Goal: Task Accomplishment & Management: Use online tool/utility

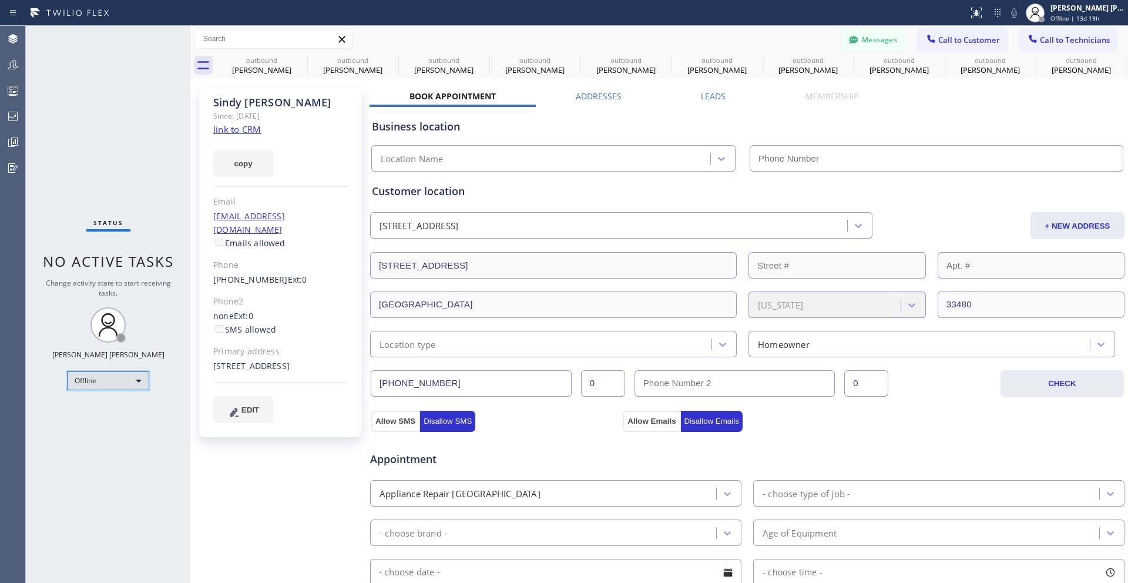
click at [113, 385] on div "Offline" at bounding box center [108, 380] width 82 height 19
click at [106, 425] on li "Unavailable" at bounding box center [108, 426] width 80 height 14
type input "[PHONE_NUMBER]"
click at [639, 61] on icon at bounding box center [937, 60] width 14 height 14
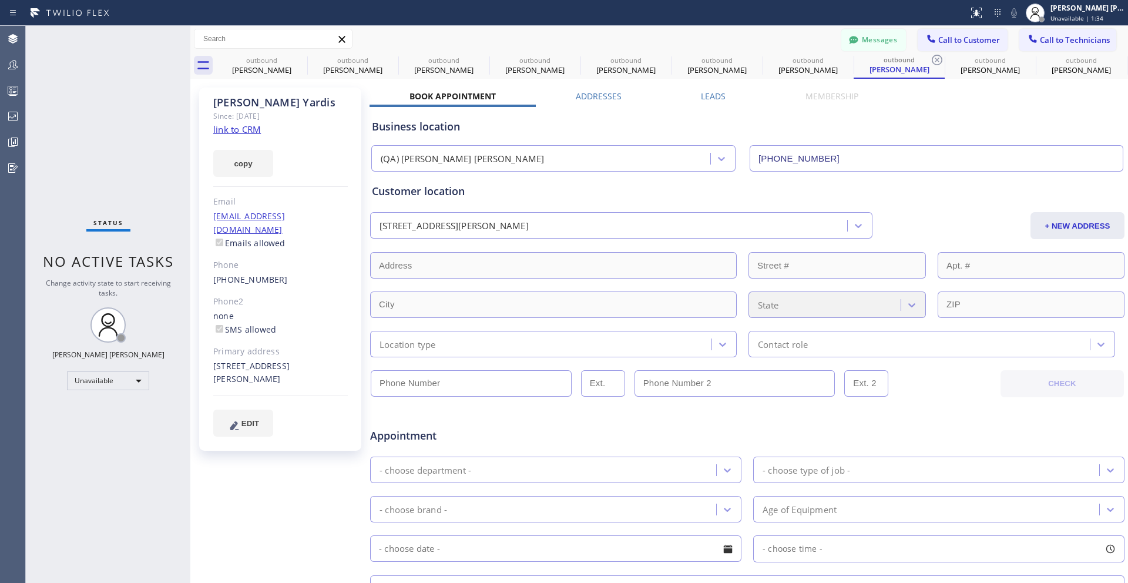
click at [639, 61] on icon at bounding box center [937, 60] width 14 height 14
type input "[PHONE_NUMBER]"
click at [639, 61] on icon at bounding box center [937, 60] width 14 height 14
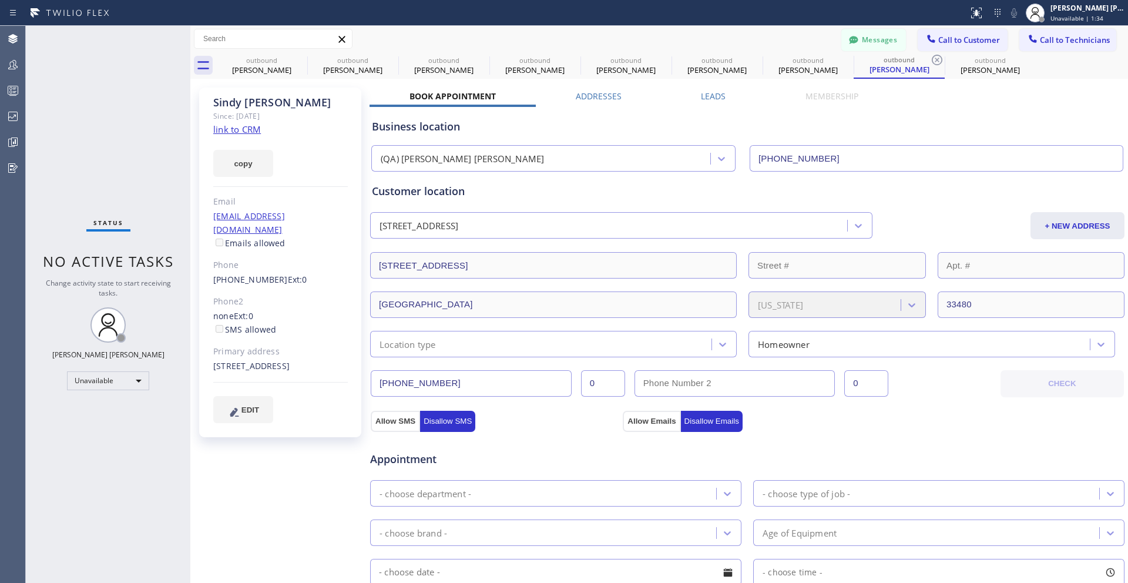
click at [639, 61] on icon at bounding box center [937, 60] width 14 height 14
click at [0, 0] on icon at bounding box center [0, 0] width 0 height 0
click at [639, 61] on div "outbound [PERSON_NAME] outbound [PERSON_NAME] outbound [PERSON_NAME] outbound […" at bounding box center [671, 65] width 911 height 26
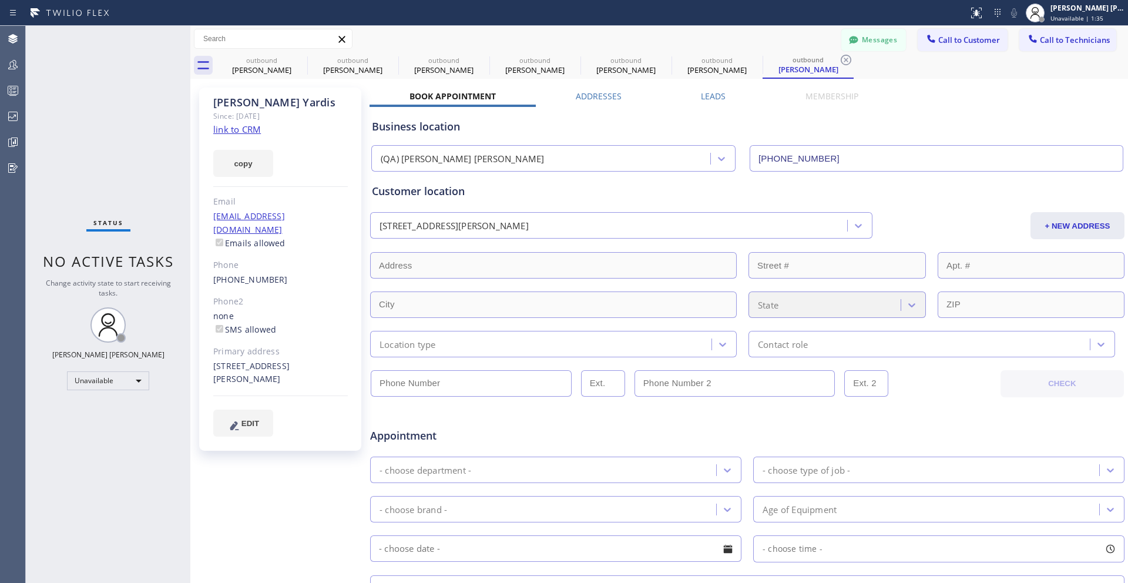
click at [639, 61] on div "outbound [PERSON_NAME] outbound [PERSON_NAME] outbound [PERSON_NAME] outbound […" at bounding box center [671, 65] width 911 height 26
click at [297, 60] on icon at bounding box center [299, 60] width 14 height 14
click at [307, 60] on div "outbound [PERSON_NAME]" at bounding box center [352, 65] width 91 height 26
click at [0, 0] on icon at bounding box center [0, 0] width 0 height 0
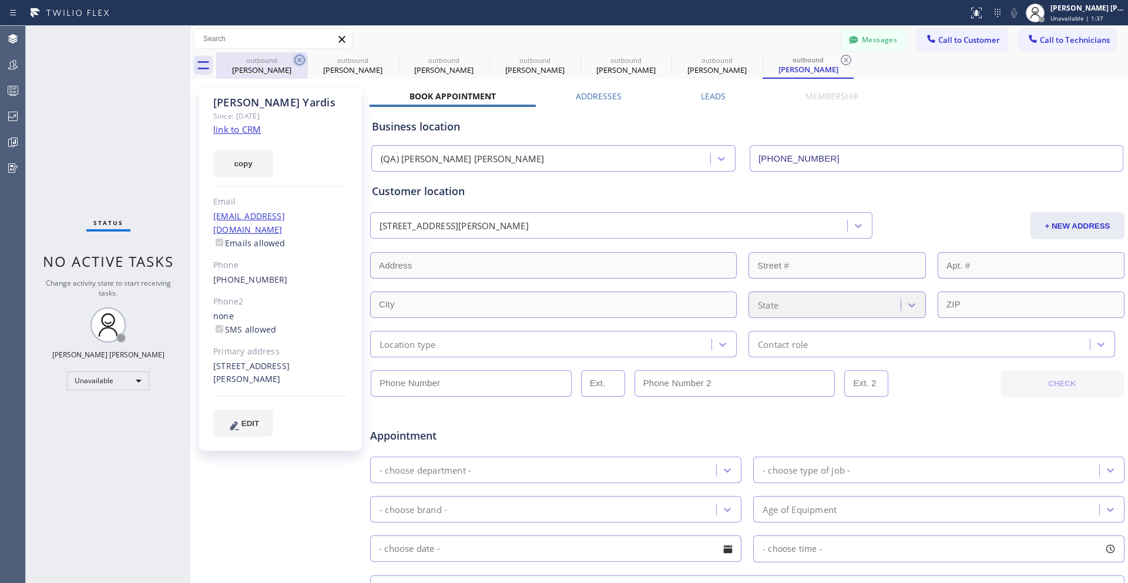
click at [398, 60] on div "outbound [PERSON_NAME]" at bounding box center [443, 65] width 91 height 26
click at [0, 0] on icon at bounding box center [0, 0] width 0 height 0
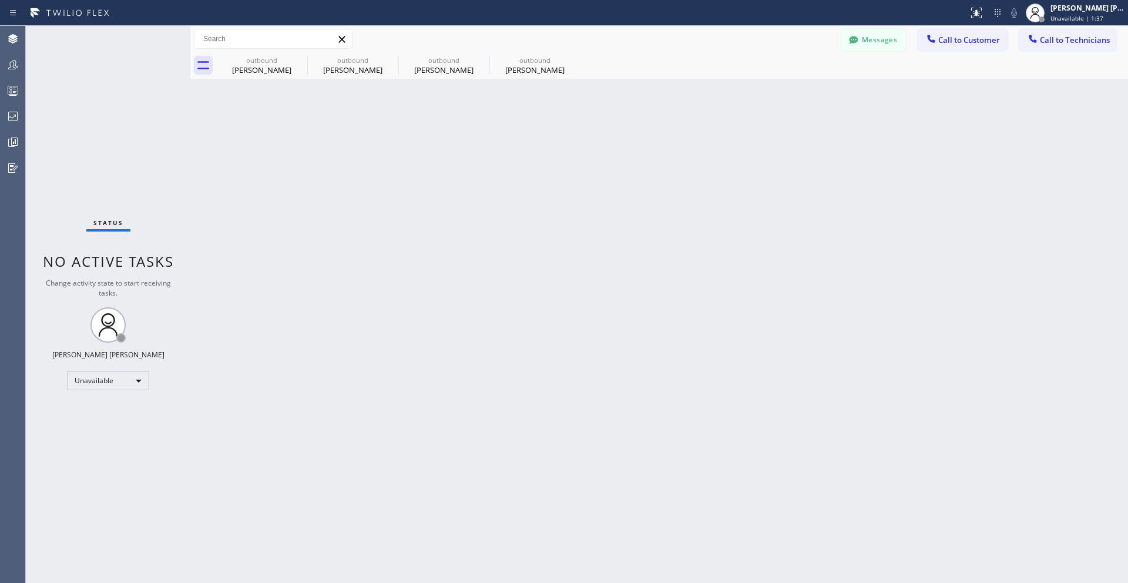
click at [297, 60] on div "outbound [PERSON_NAME]" at bounding box center [261, 65] width 91 height 26
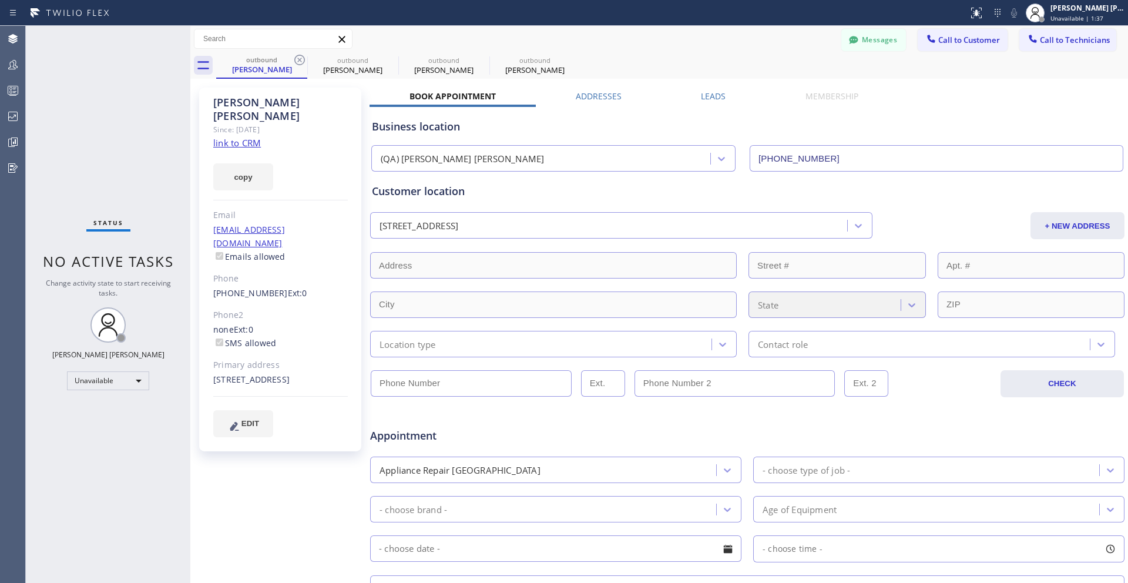
click at [297, 60] on icon at bounding box center [299, 60] width 14 height 14
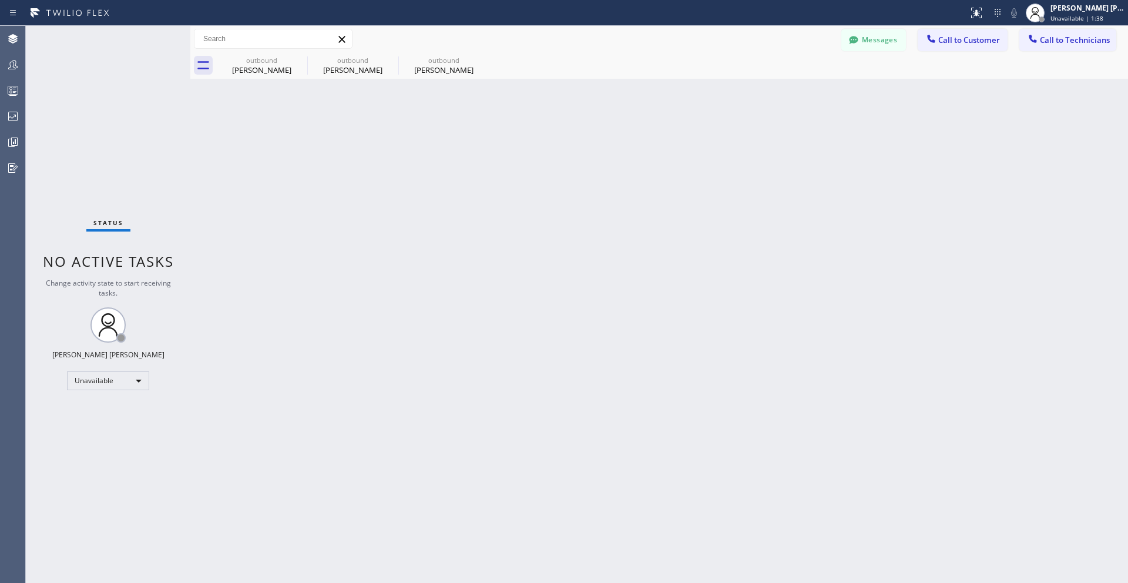
click at [297, 60] on div "outbound [PERSON_NAME]" at bounding box center [261, 65] width 91 height 26
click at [0, 0] on icon at bounding box center [0, 0] width 0 height 0
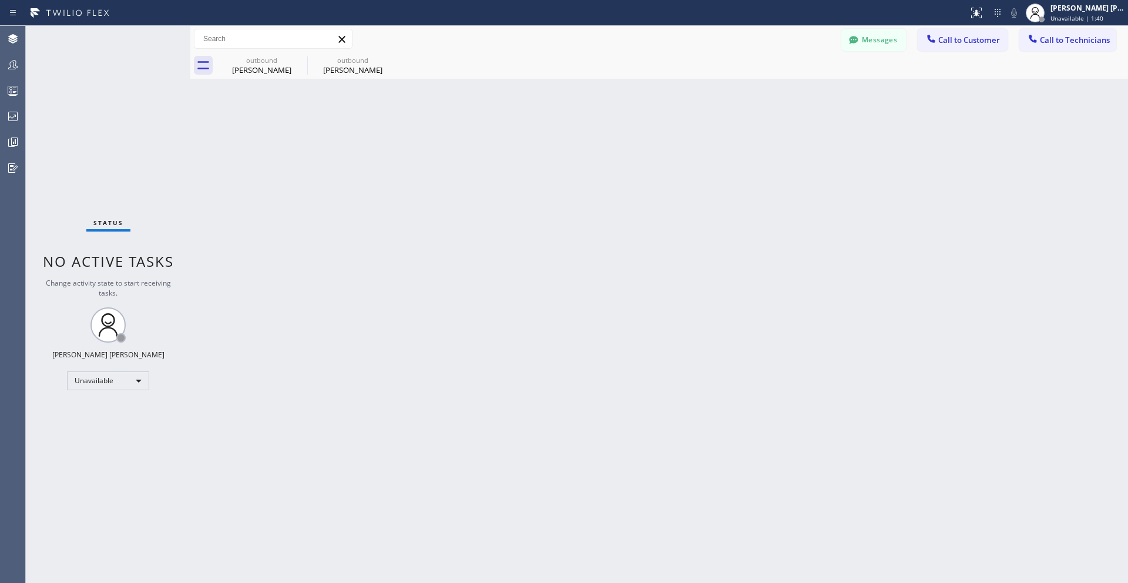
click at [0, 0] on icon at bounding box center [0, 0] width 0 height 0
click at [300, 58] on icon at bounding box center [299, 60] width 11 height 11
click at [389, 60] on icon at bounding box center [390, 60] width 11 height 11
click at [295, 58] on icon at bounding box center [299, 60] width 14 height 14
click at [494, 274] on div "Back to Dashboard Change Sender ID Customers Technicians Select a contact Outbo…" at bounding box center [658, 304] width 937 height 557
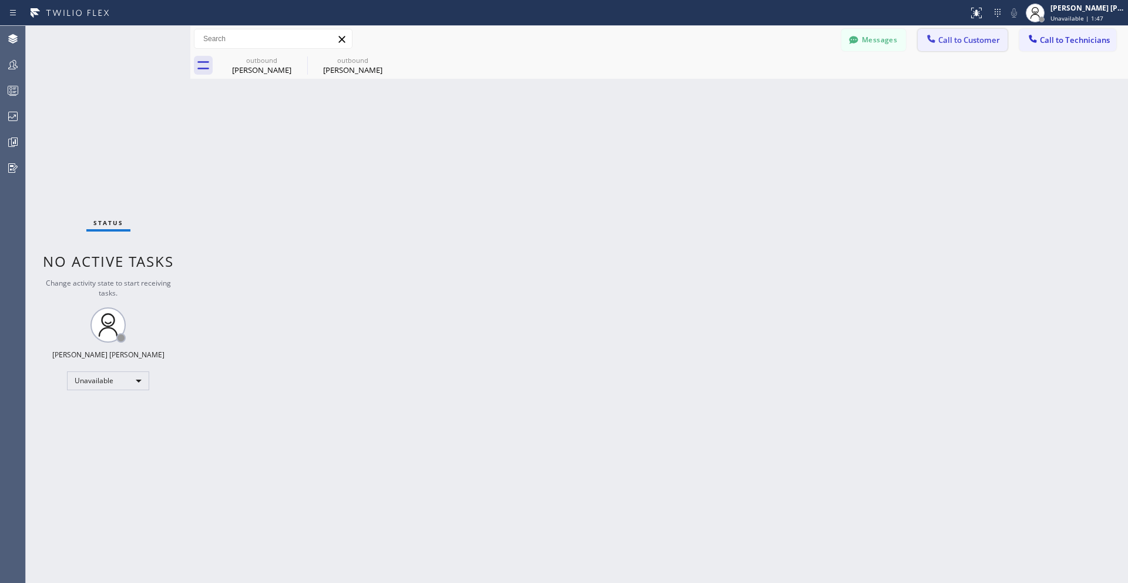
click at [639, 41] on span "Call to Customer" at bounding box center [969, 40] width 62 height 11
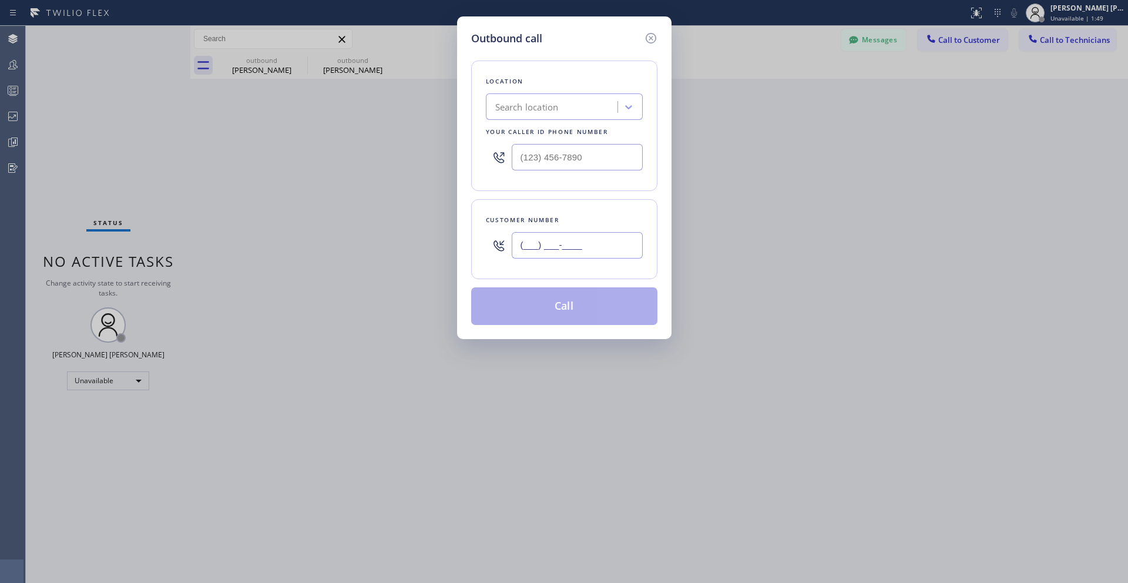
click at [551, 237] on input "(___) ___-____" at bounding box center [577, 245] width 131 height 26
paste input "650) 575-5768"
type input "[PHONE_NUMBER]"
type input "(___) ___-____"
click at [549, 158] on input "(___) ___-____" at bounding box center [577, 157] width 131 height 26
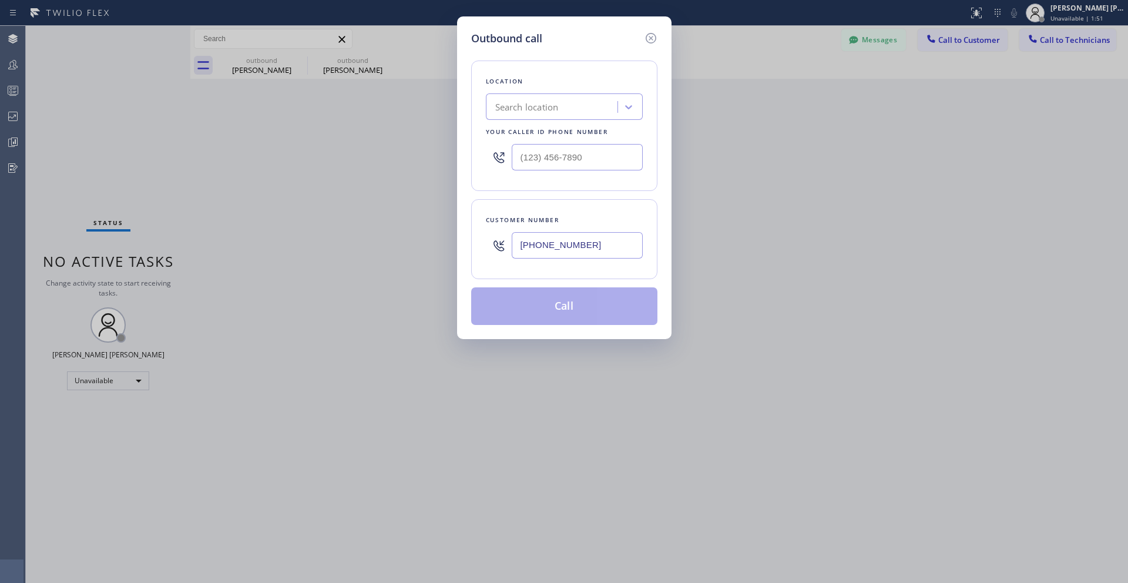
click at [540, 110] on div "Search location" at bounding box center [526, 107] width 63 height 14
click at [567, 201] on div "Customer number [PHONE_NUMBER]" at bounding box center [564, 239] width 186 height 80
type input "(___) ___-____"
click at [561, 161] on input "(___) ___-____" at bounding box center [577, 157] width 131 height 26
paste input "213) 642-2056"
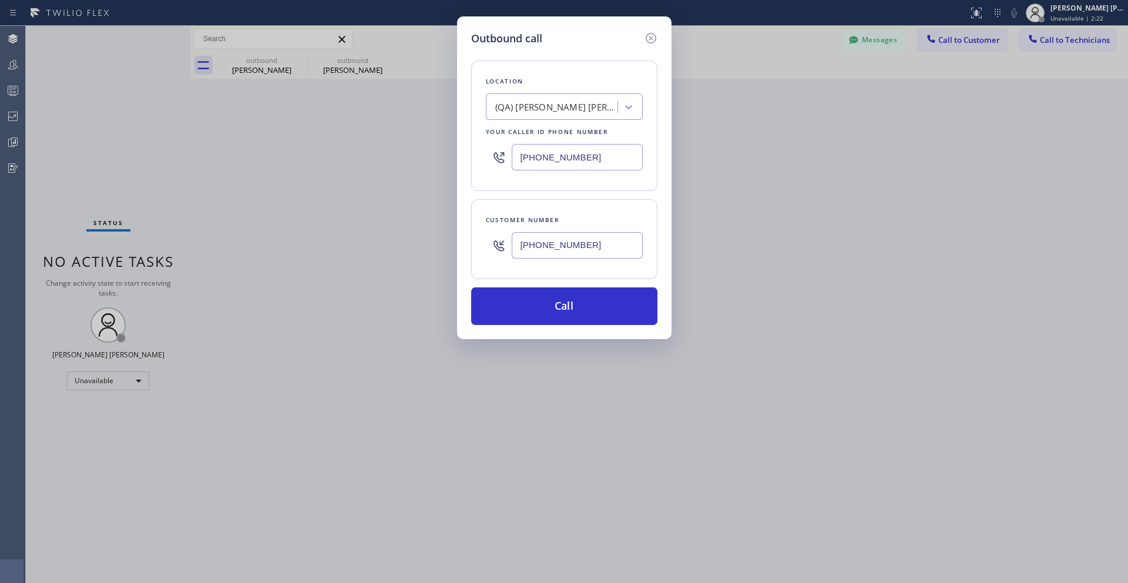
type input "[PHONE_NUMBER]"
click at [539, 187] on div "Location (QA) [PERSON_NAME] [PERSON_NAME] Your caller id phone number [PHONE_NU…" at bounding box center [564, 125] width 186 height 130
click at [577, 304] on button "Call" at bounding box center [564, 306] width 186 height 38
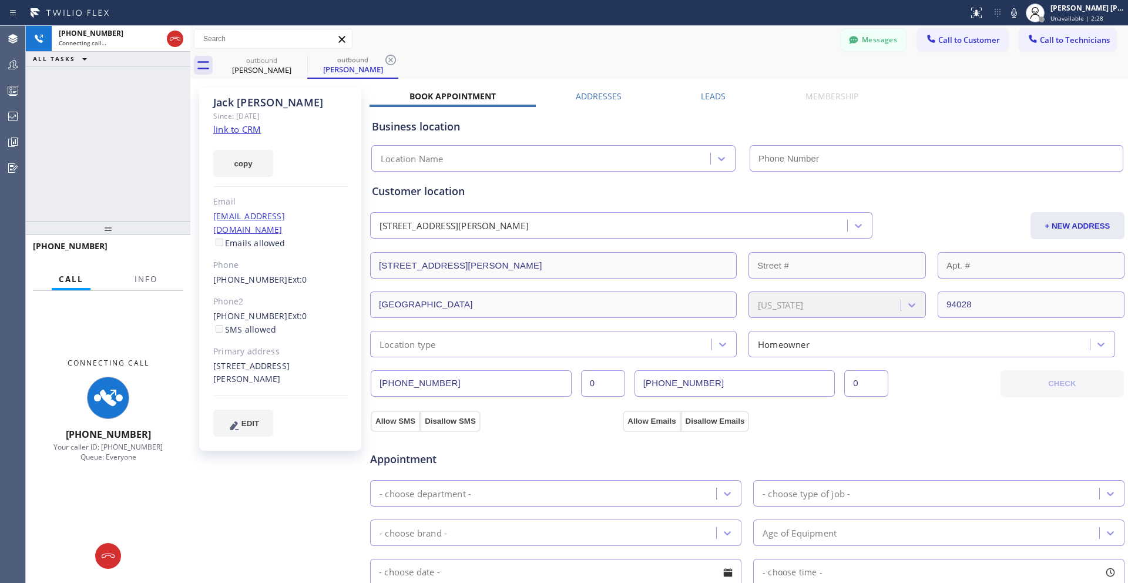
type input "[PHONE_NUMBER]"
